Goal: Information Seeking & Learning: Learn about a topic

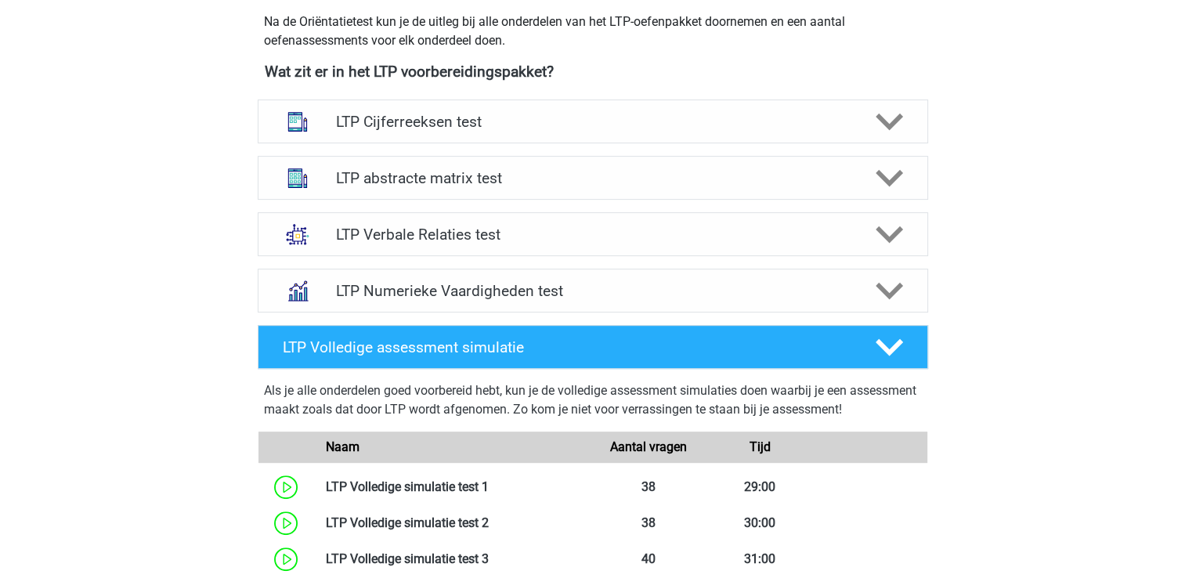
scroll to position [595, 0]
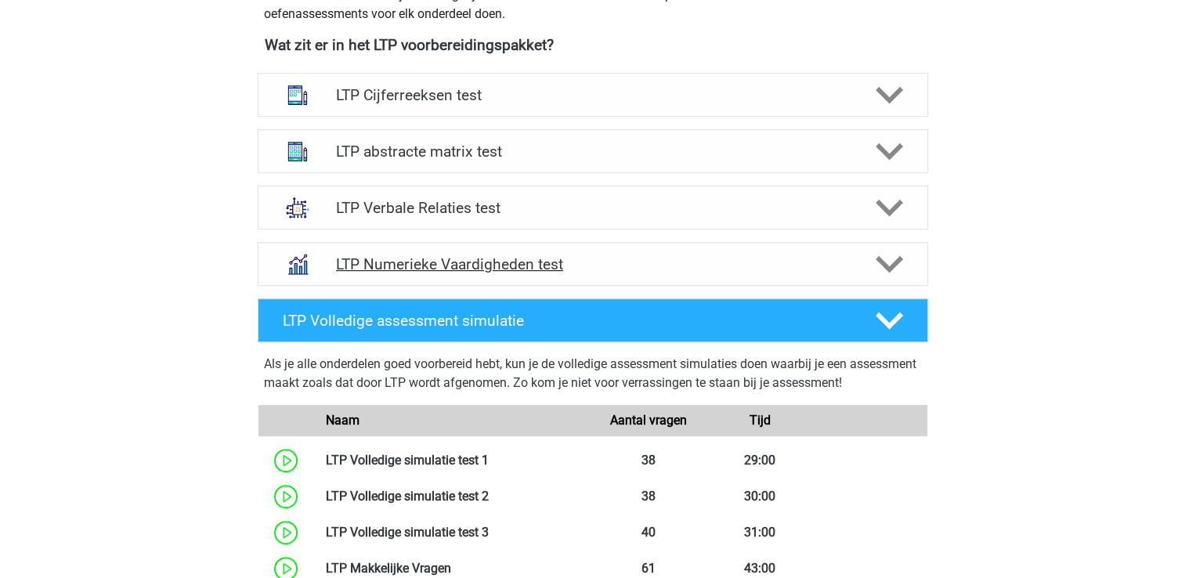
click at [695, 265] on h4 "LTP Numerieke Vaardigheden test" at bounding box center [592, 264] width 513 height 18
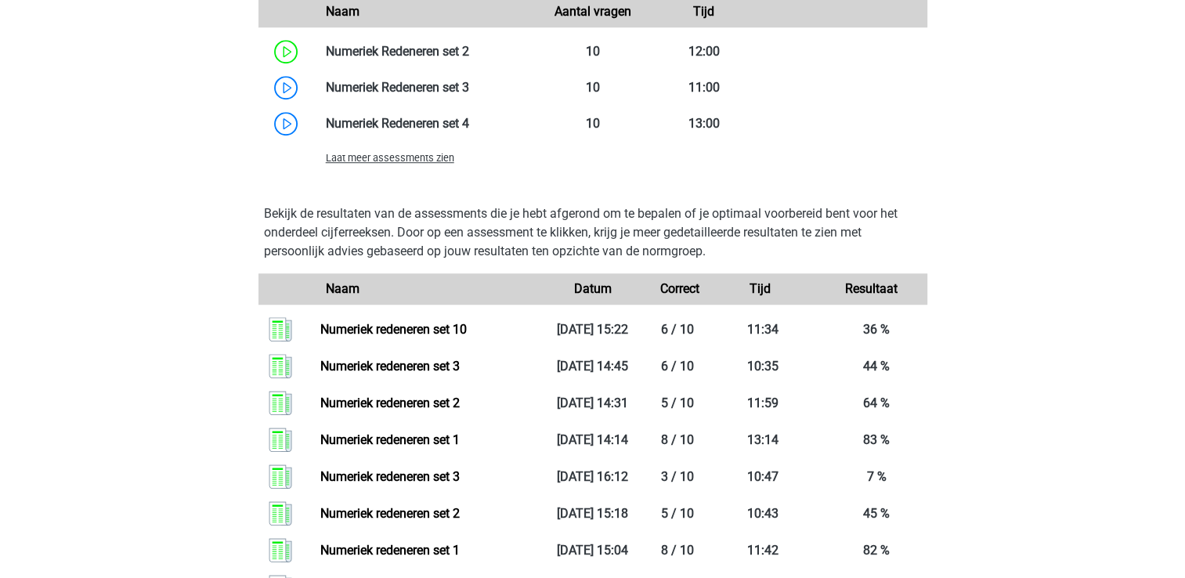
scroll to position [1128, 0]
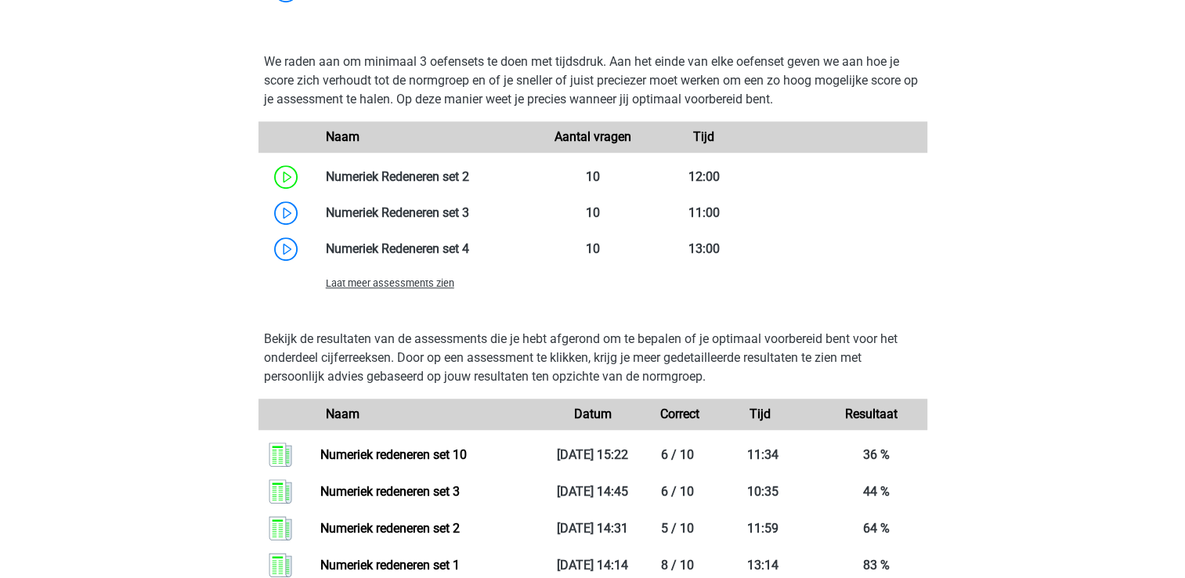
click at [358, 286] on span "Laat meer assessments zien" at bounding box center [390, 283] width 128 height 12
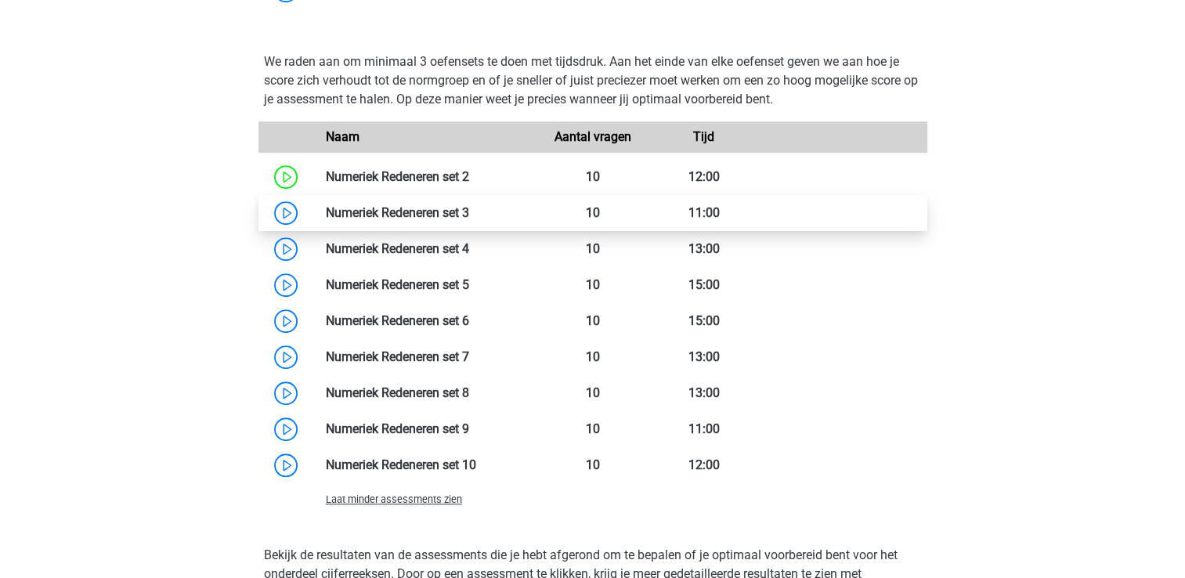
click at [469, 214] on link at bounding box center [469, 212] width 0 height 15
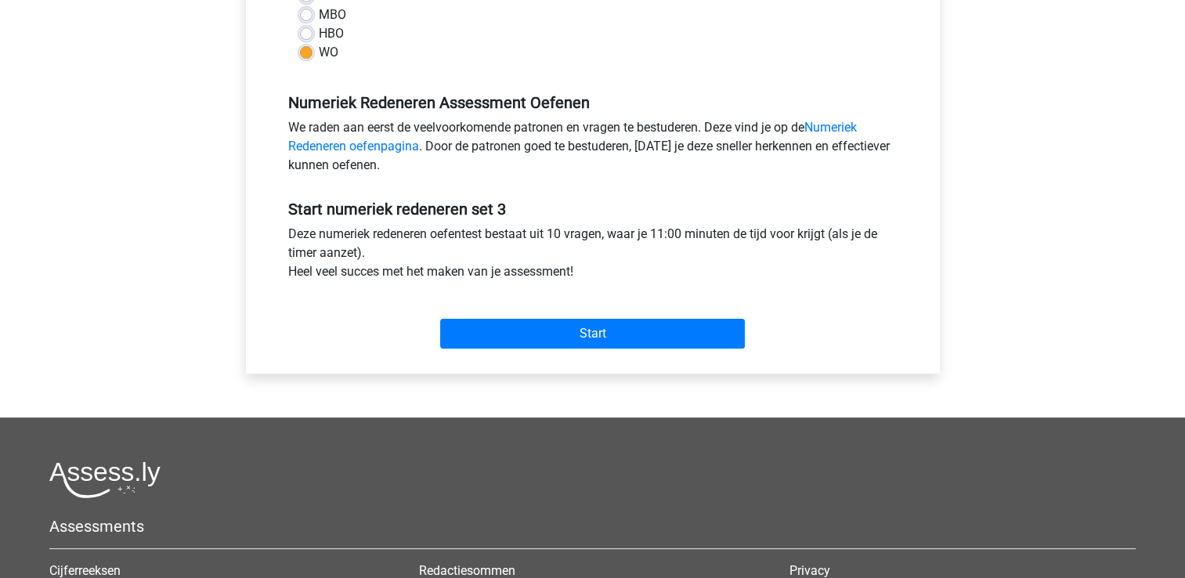
scroll to position [407, 0]
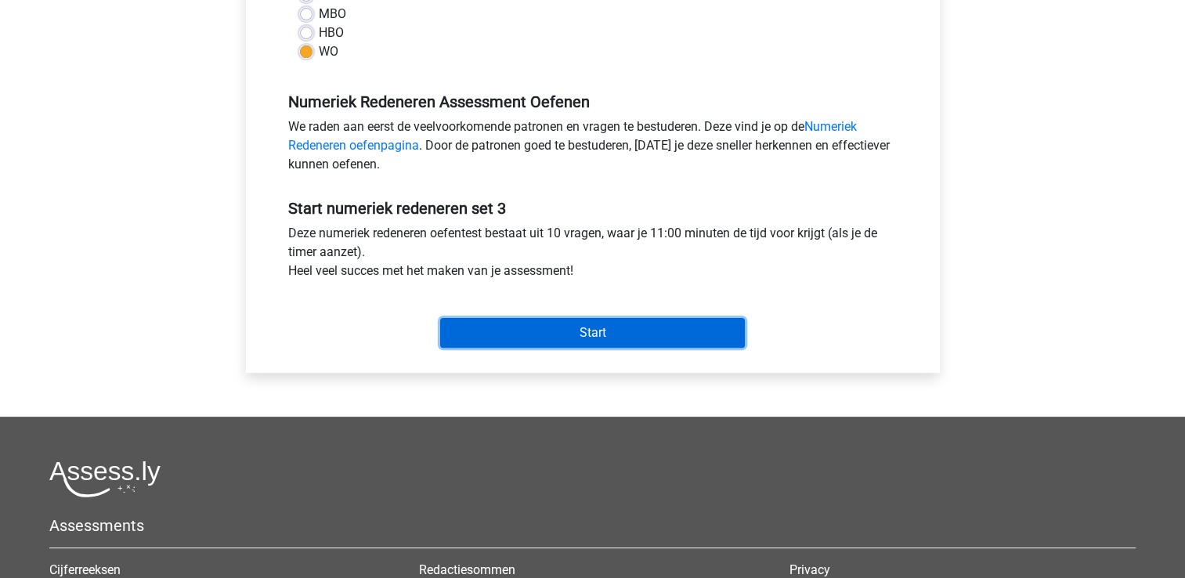
click at [554, 337] on input "Start" at bounding box center [592, 333] width 305 height 30
